Goal: Task Accomplishment & Management: Manage account settings

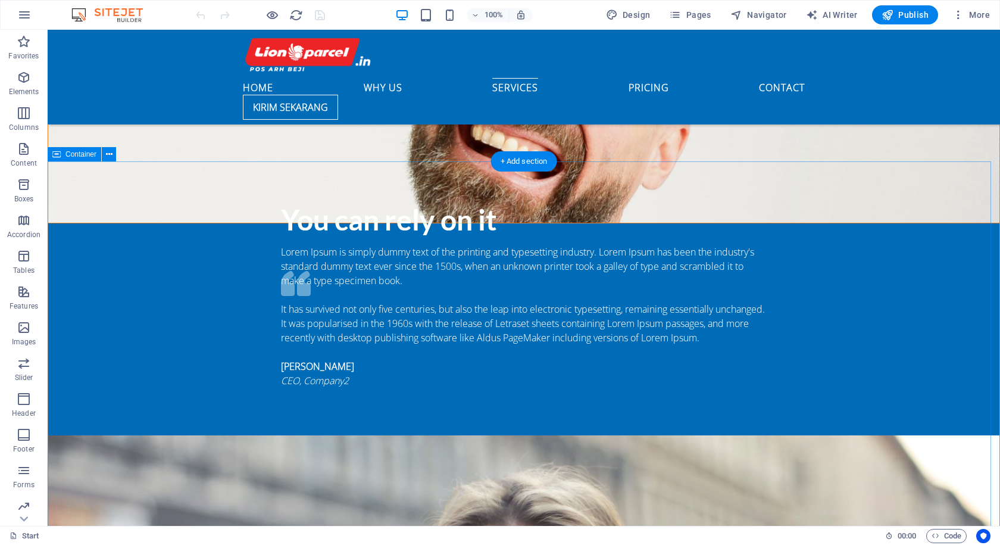
scroll to position [1905, 0]
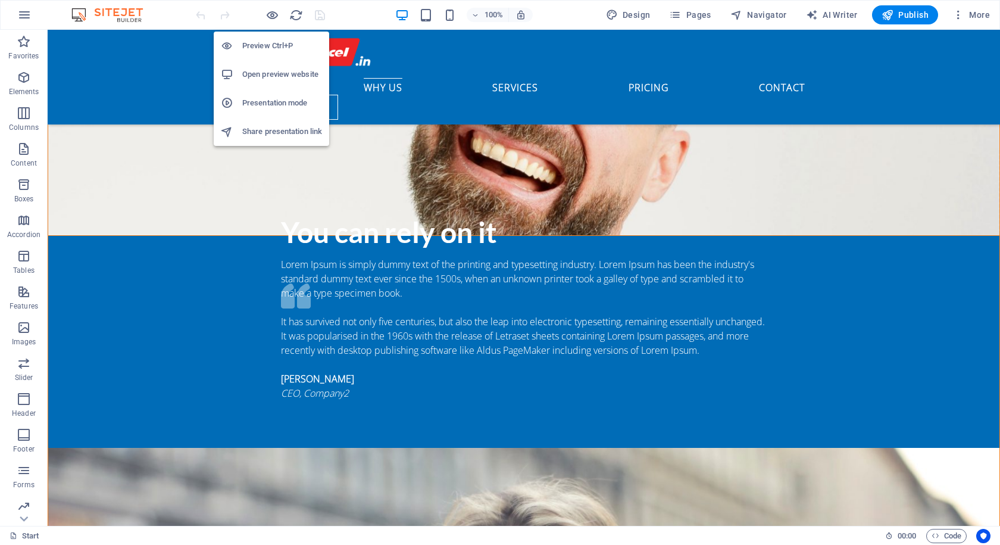
click at [288, 75] on h6 "Open preview website" at bounding box center [282, 74] width 80 height 14
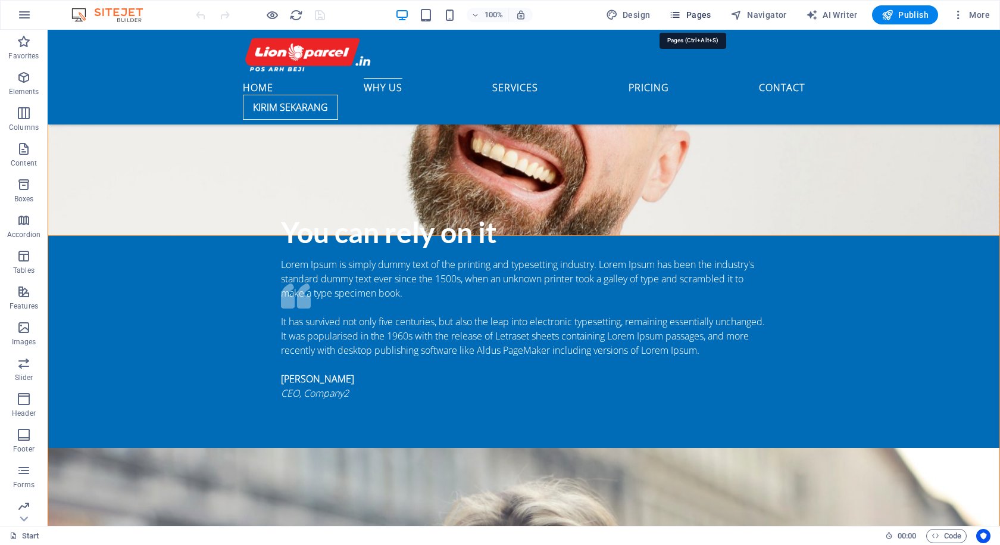
click at [690, 20] on span "Pages" at bounding box center [690, 15] width 42 height 12
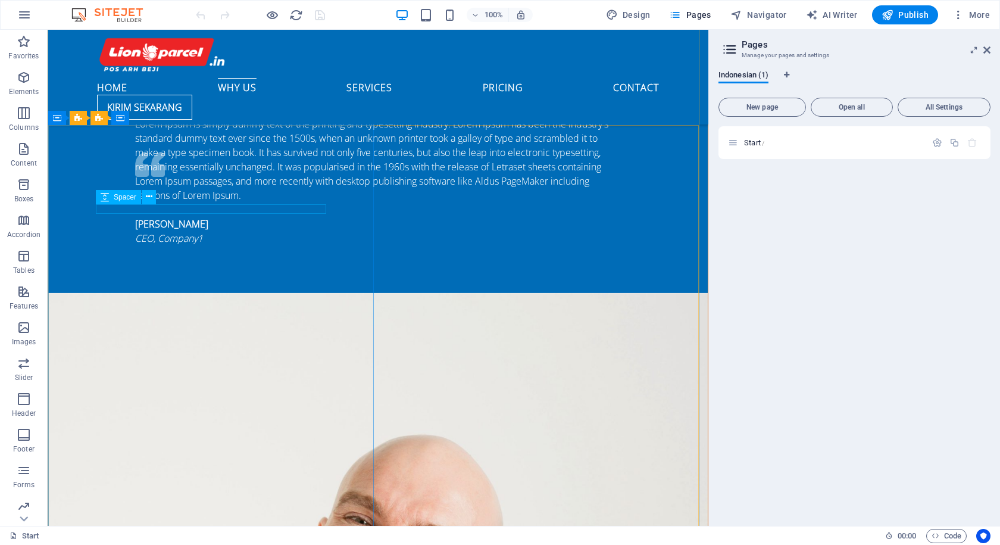
scroll to position [1489, 0]
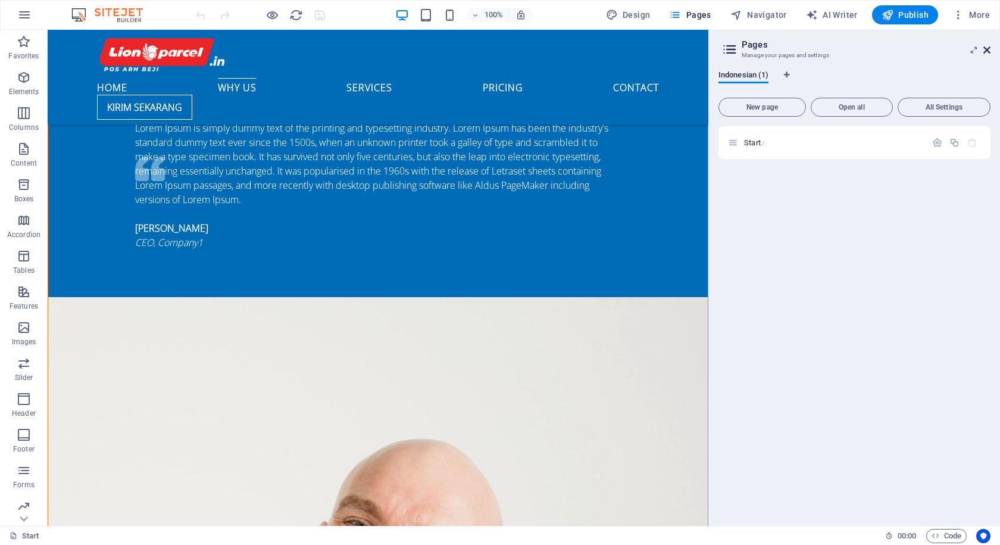
click at [985, 47] on icon at bounding box center [987, 50] width 7 height 10
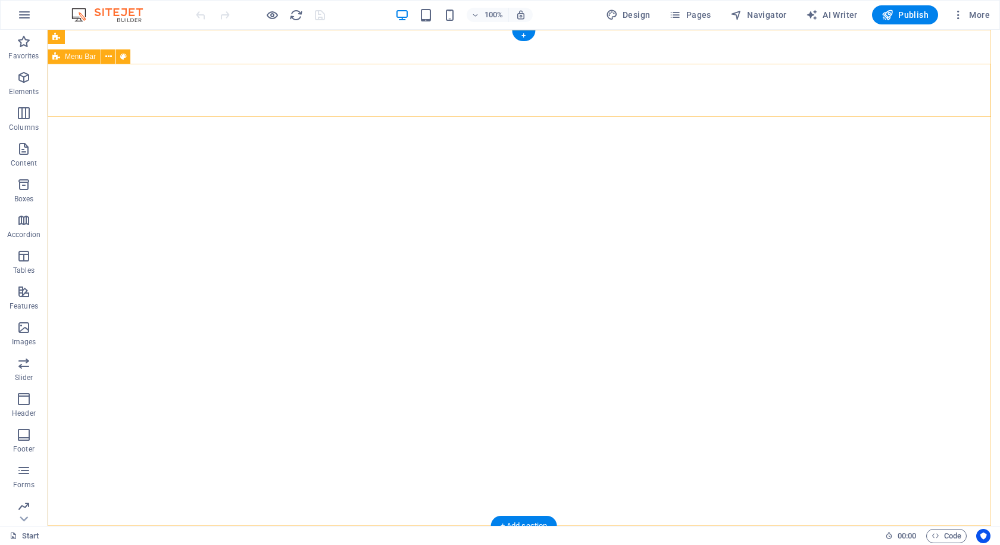
scroll to position [0, 0]
click at [325, 544] on div "+1-123-456-7890" at bounding box center [519, 552] width 553 height 14
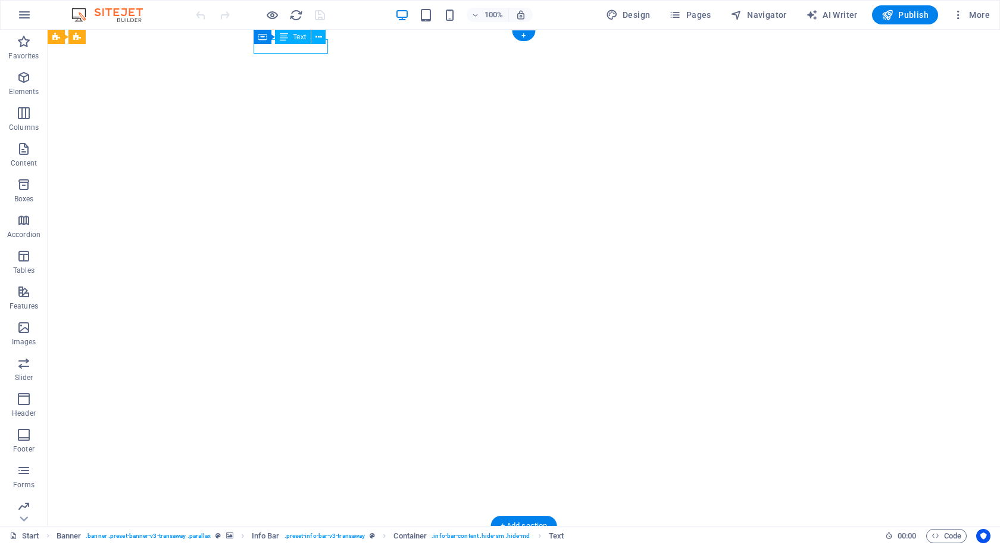
click at [325, 544] on div "+1-123-456-7890" at bounding box center [519, 552] width 553 height 14
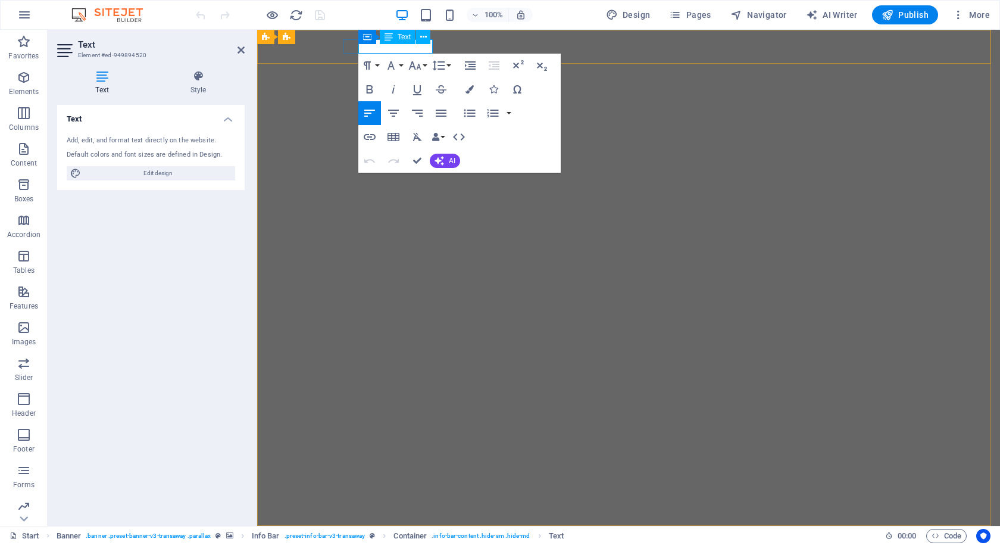
click at [367, 544] on span "+1-123-456-7890" at bounding box center [384, 551] width 73 height 13
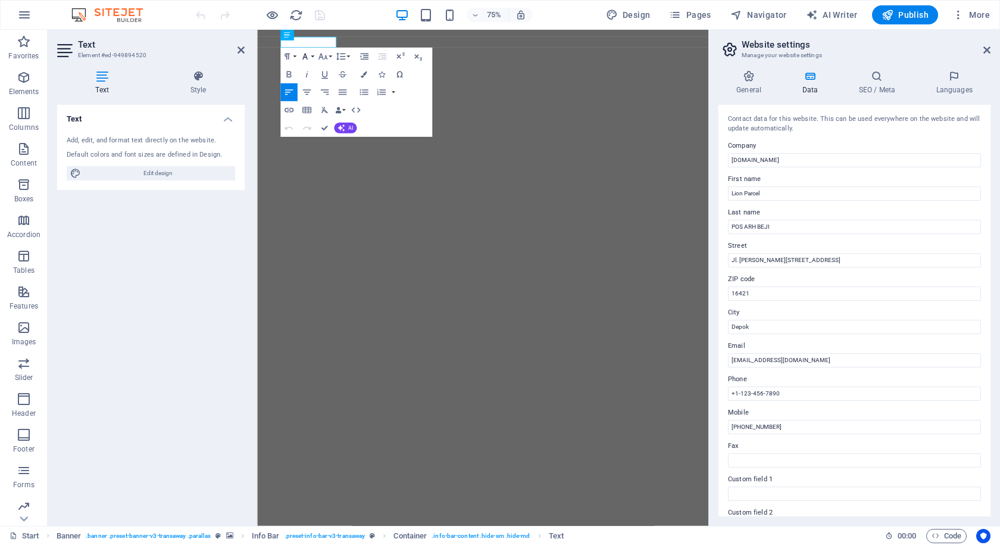
click at [365, 50] on div "Paragraph Format Normal Heading 1 Heading 2 Heading 3 Heading 4 Heading 5 Headi…" at bounding box center [356, 92] width 152 height 89
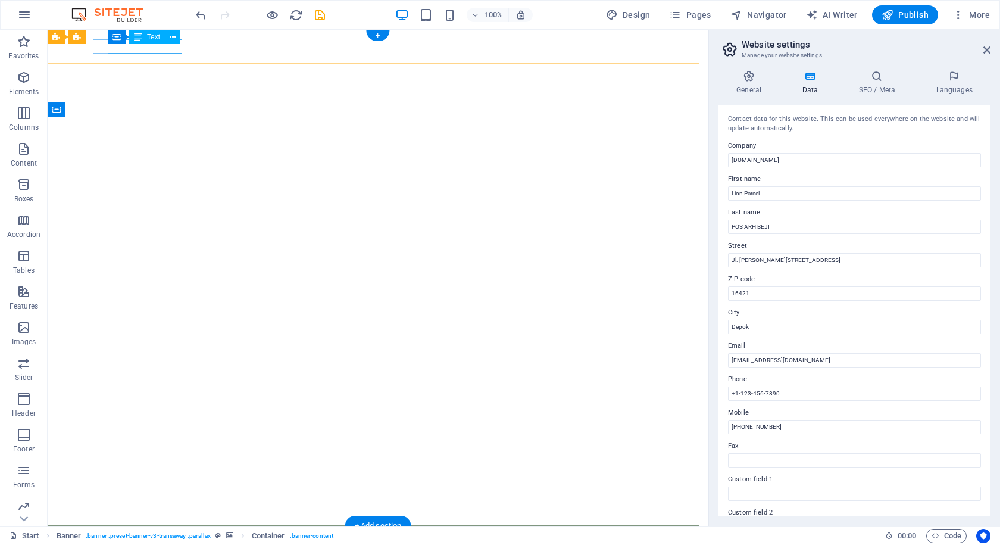
click at [161, 544] on div "+1-123-456-7890" at bounding box center [373, 552] width 553 height 14
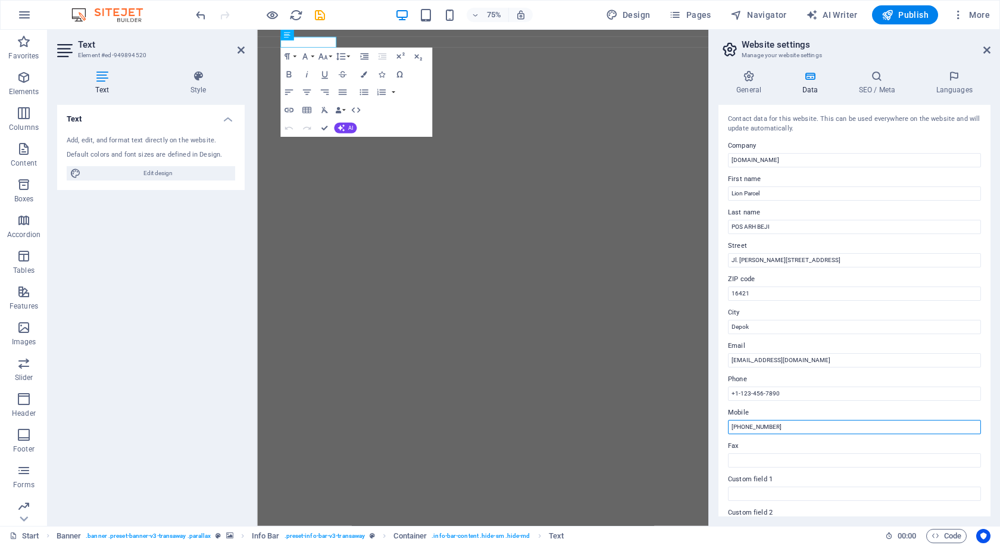
drag, startPoint x: 781, startPoint y: 426, endPoint x: 719, endPoint y: 421, distance: 62.7
click at [719, 421] on div "Contact data for this website. This can be used everywhere on the website and w…" at bounding box center [855, 310] width 272 height 411
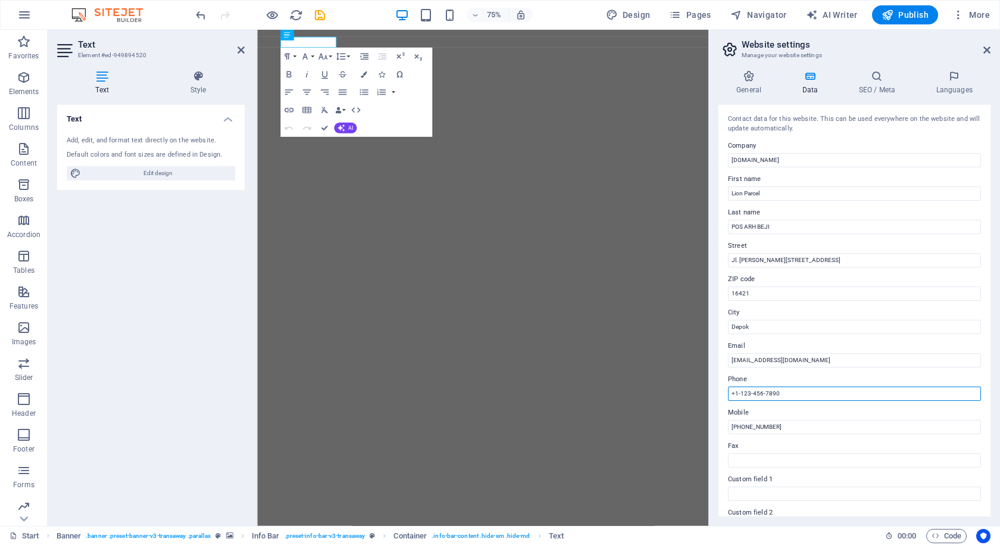
drag, startPoint x: 1043, startPoint y: 420, endPoint x: 849, endPoint y: 512, distance: 215.2
click at [735, 387] on input "+1-123-456-7890" at bounding box center [854, 393] width 253 height 14
paste input "628165456919"
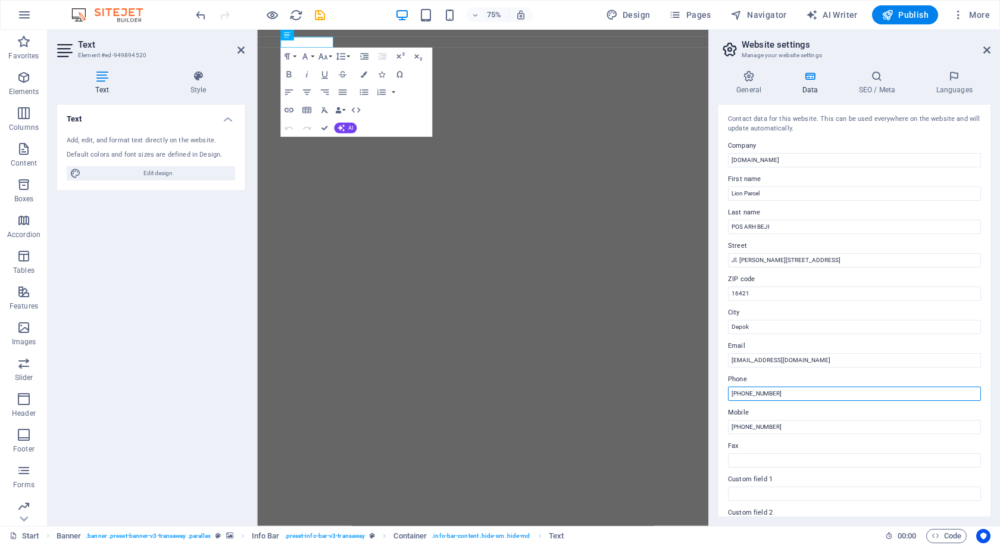
type input "[PHONE_NUMBER]"
